Goal: Use online tool/utility

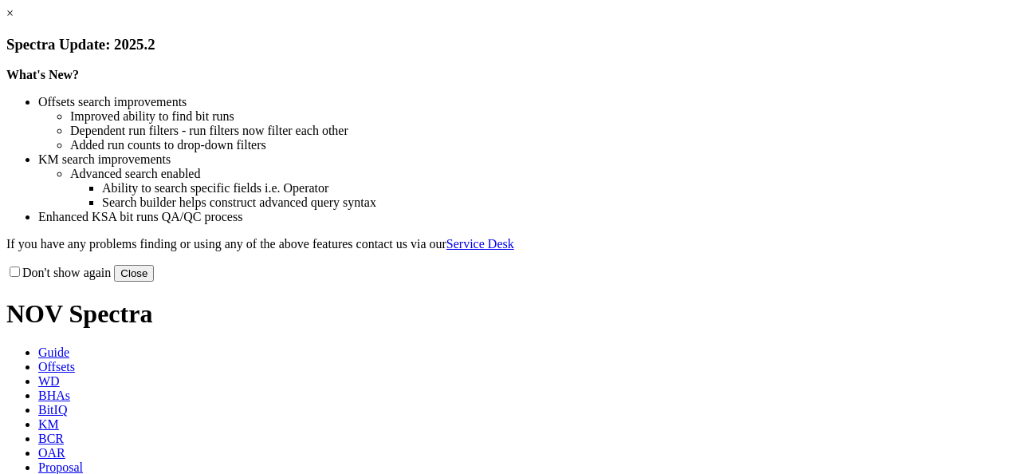
click at [14, 20] on link "×" at bounding box center [9, 13] width 7 height 14
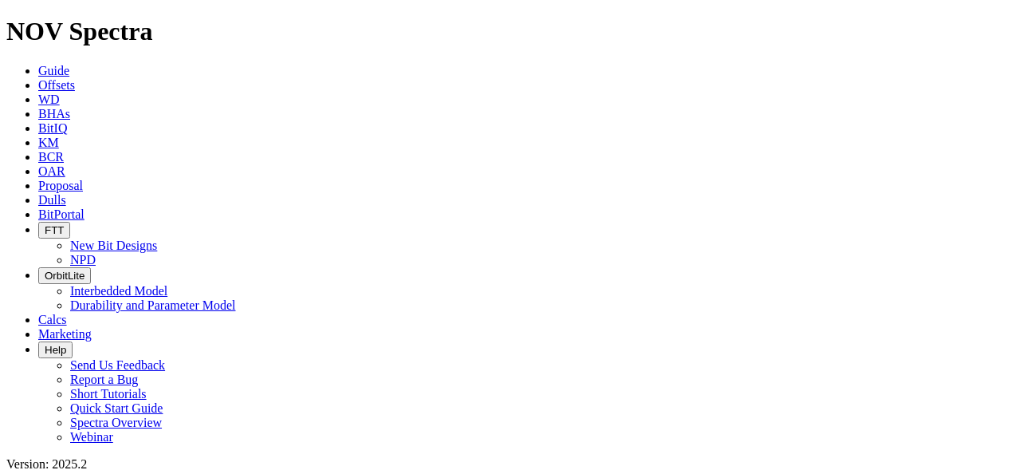
click at [38, 64] on span "Guide" at bounding box center [53, 71] width 31 height 14
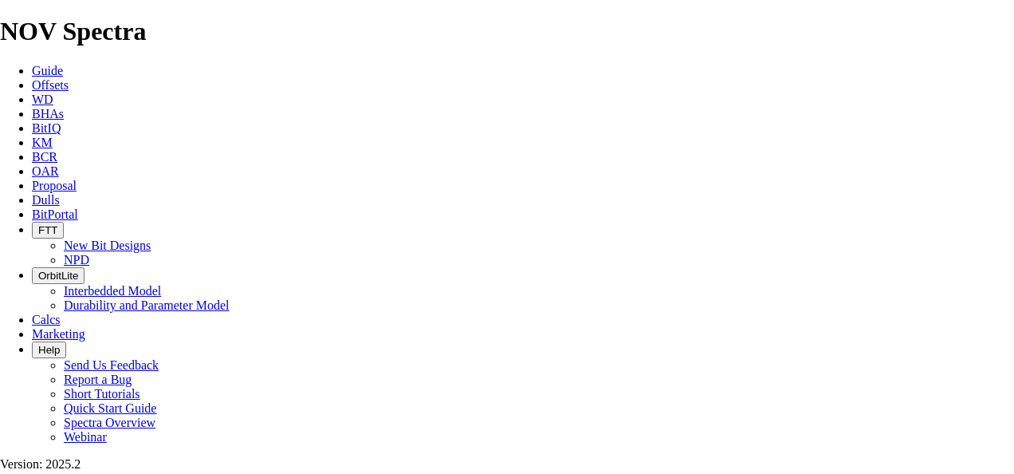
type input "17.5"
type input "800"
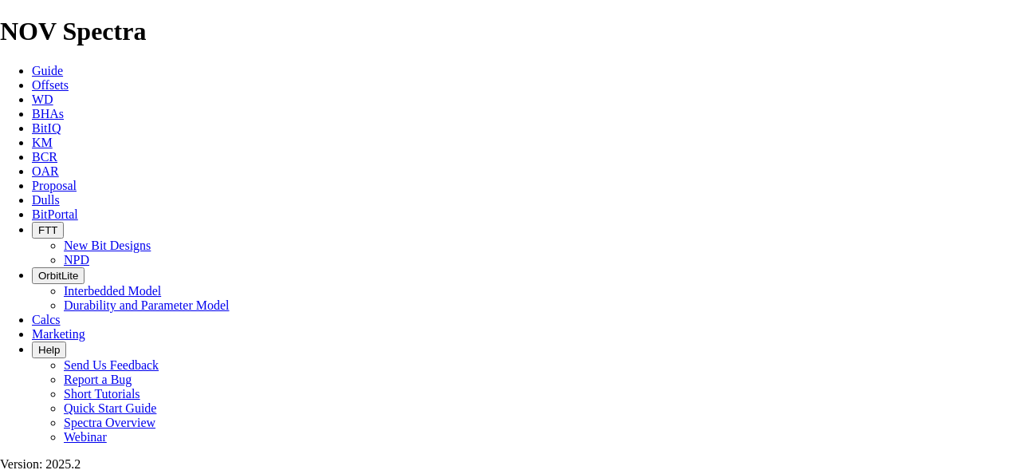
type input "10"
type input "3"
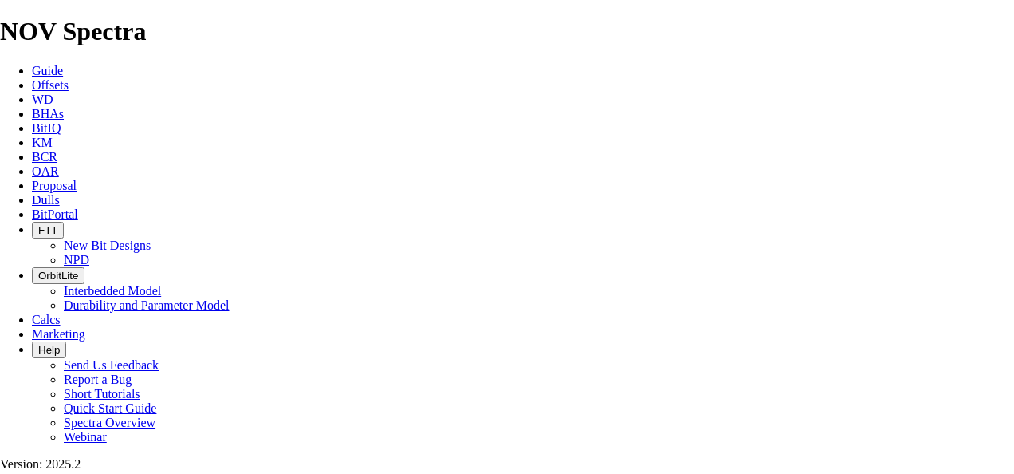
select select "number:28"
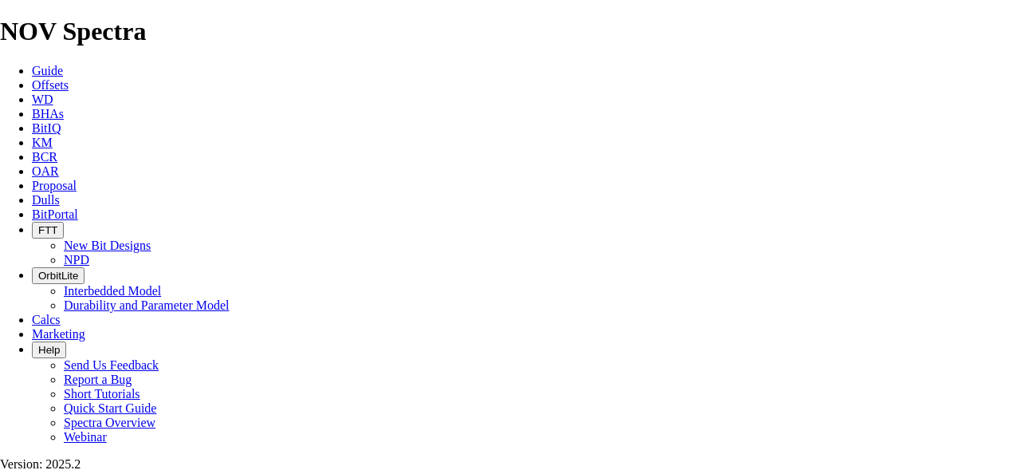
select select "number:20"
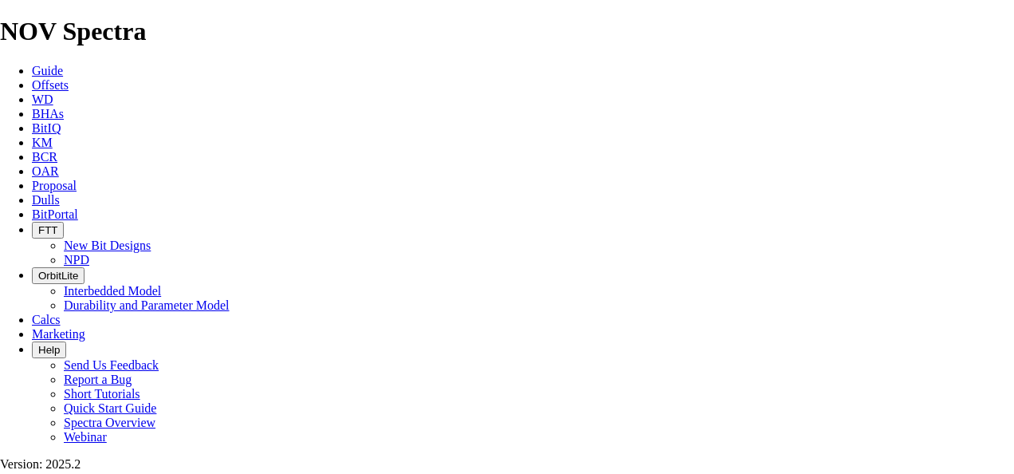
select select "number:22"
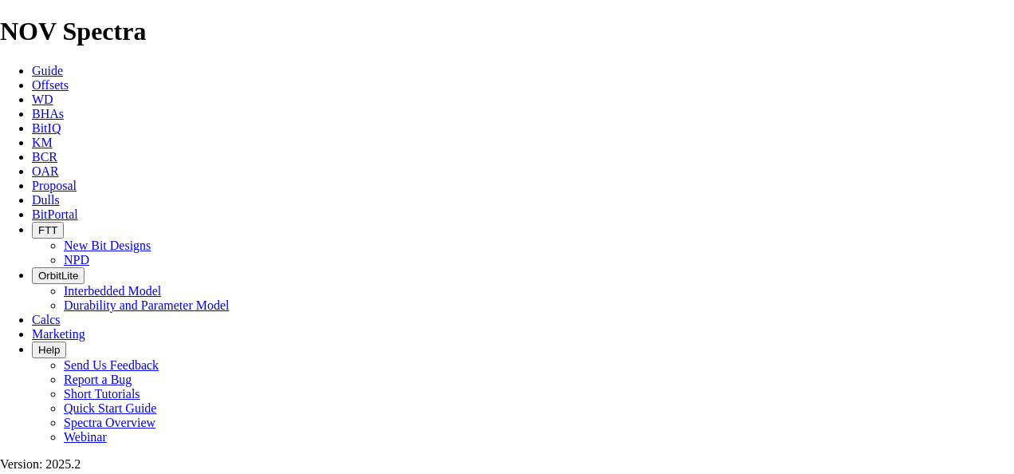
select select "number:22"
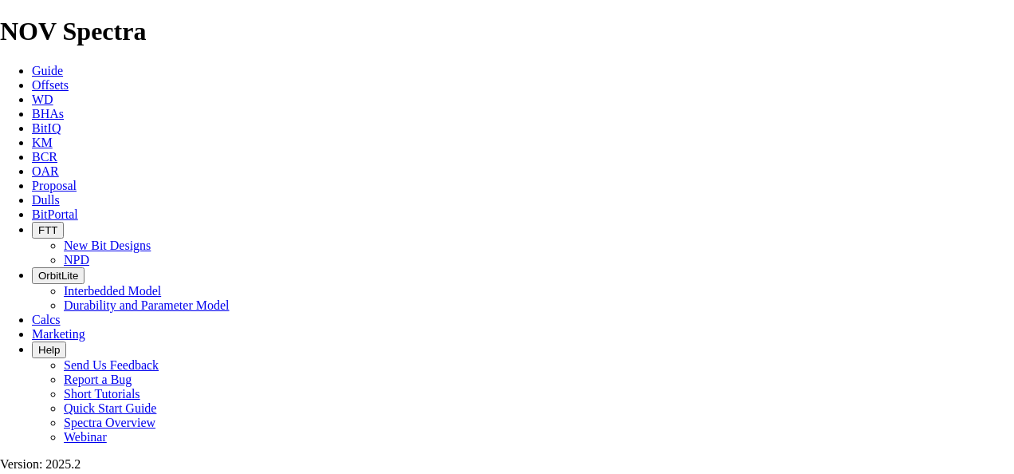
select select "number:28"
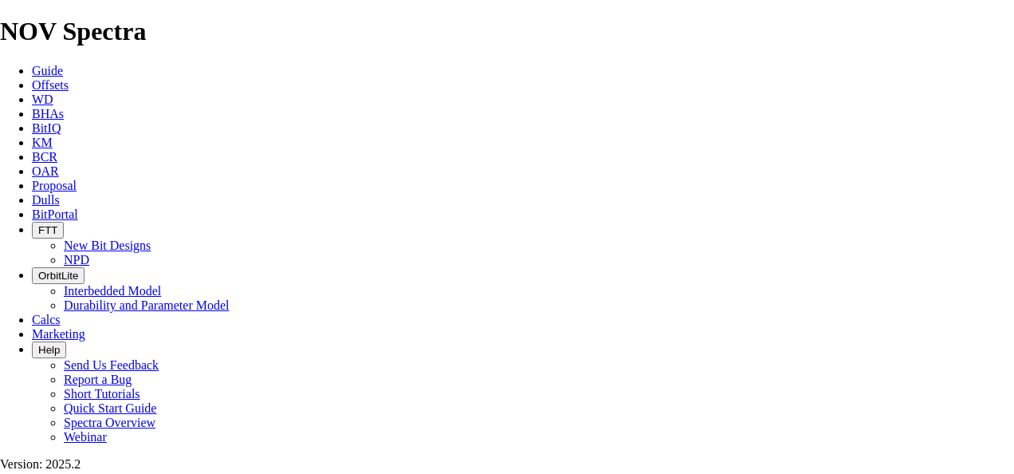
select select "number:20"
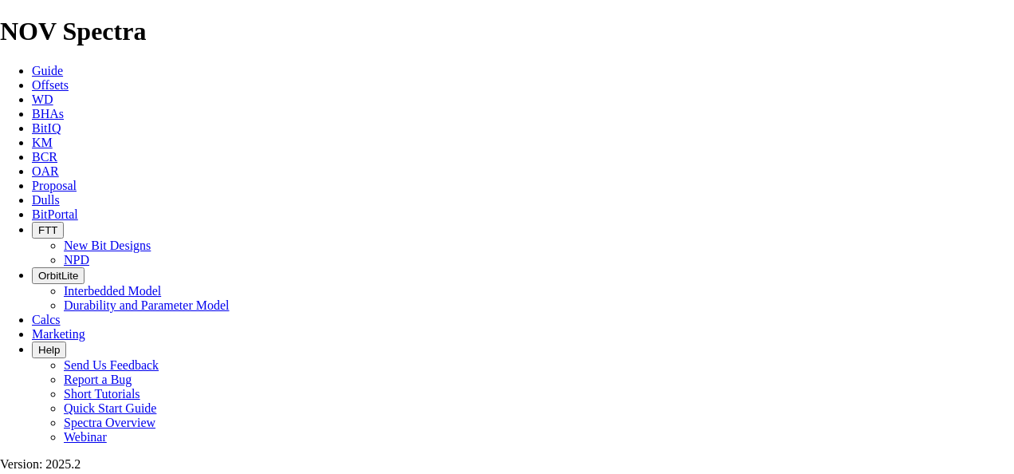
select select "number:22"
checkbox input "false"
